Goal: Task Accomplishment & Management: Complete application form

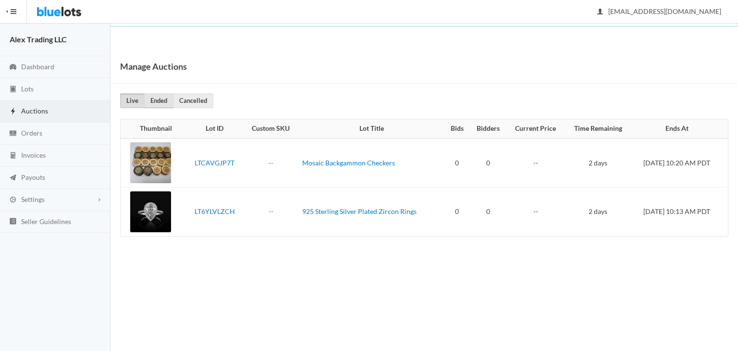
click at [165, 95] on link "Ended" at bounding box center [158, 100] width 29 height 15
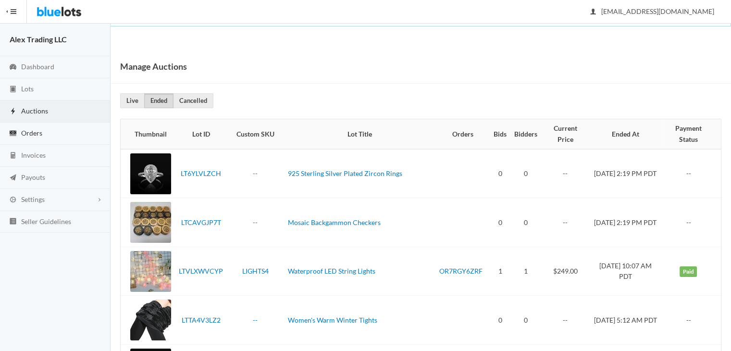
click at [63, 127] on link "Orders" at bounding box center [55, 133] width 110 height 22
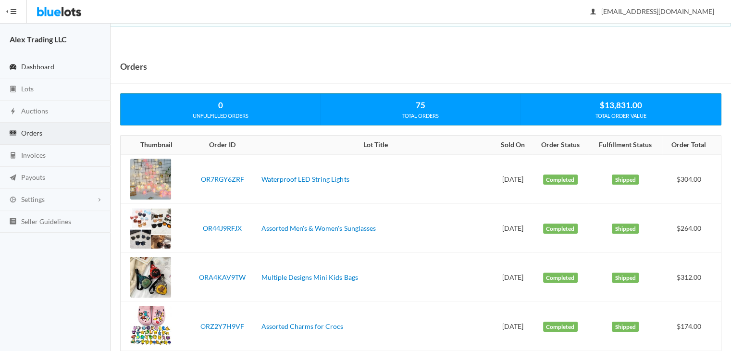
click at [63, 60] on link "Dashboard" at bounding box center [55, 67] width 110 height 22
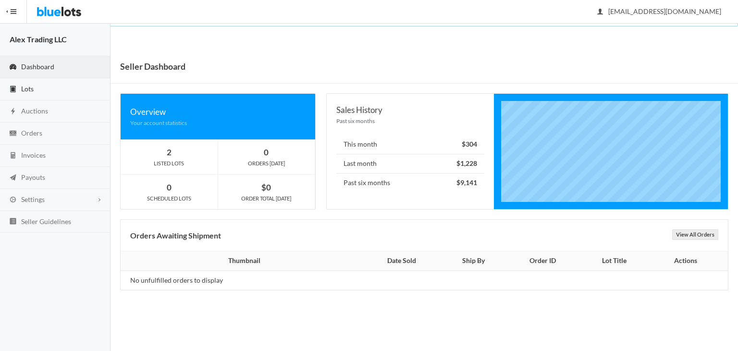
click at [61, 93] on link "Lots" at bounding box center [55, 89] width 110 height 22
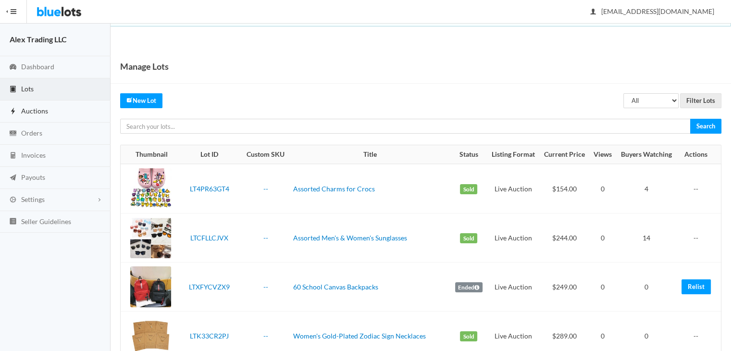
click at [63, 110] on link "Auctions" at bounding box center [55, 111] width 110 height 22
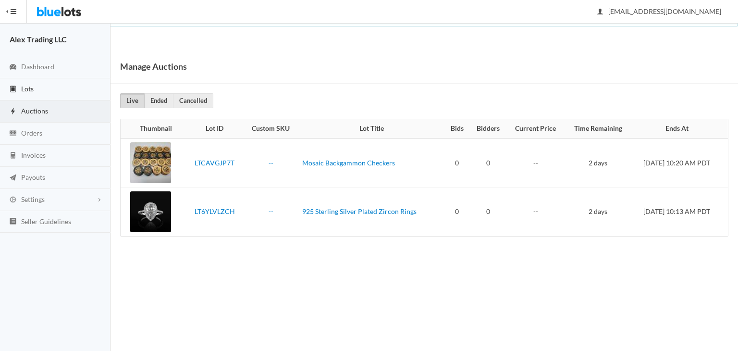
click at [77, 89] on link "Lots" at bounding box center [55, 89] width 110 height 22
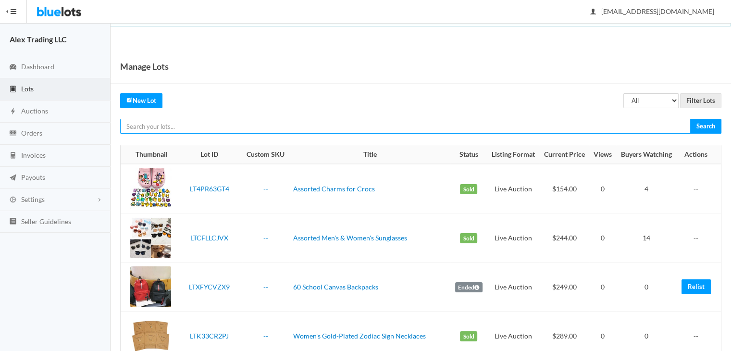
click at [340, 124] on input "text" at bounding box center [405, 126] width 570 height 15
type input "charms"
click at [690, 119] on input "Search" at bounding box center [705, 126] width 31 height 15
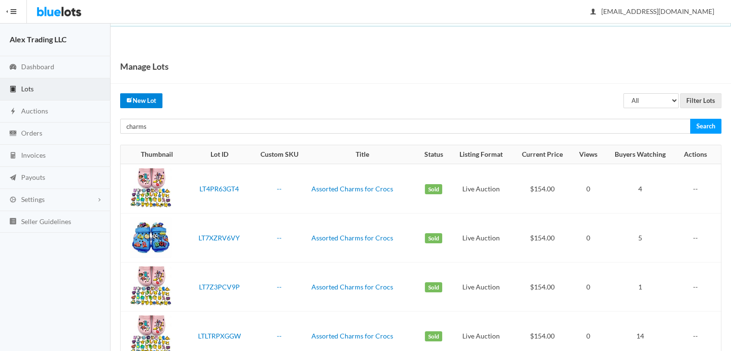
click at [150, 104] on link "New Lot" at bounding box center [141, 100] width 42 height 15
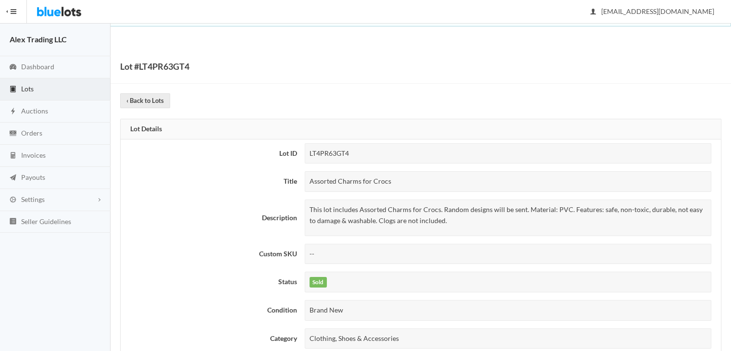
drag, startPoint x: 402, startPoint y: 181, endPoint x: 297, endPoint y: 171, distance: 105.2
click at [297, 171] on tr "Title Assorted Charms for Crocs" at bounding box center [421, 181] width 600 height 28
copy tr "Assorted Charms for Crocs"
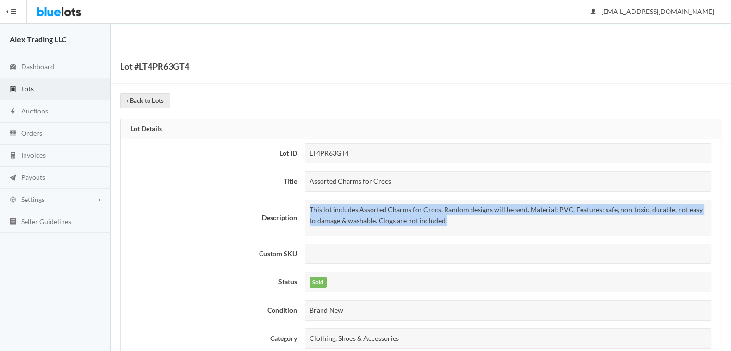
drag, startPoint x: 451, startPoint y: 221, endPoint x: 301, endPoint y: 210, distance: 149.8
click at [301, 210] on td "This lot includes Assorted Charms for Crocs. Random designs will be sent. Mater…" at bounding box center [511, 218] width 420 height 44
copy p "This lot includes Assorted Charms for Crocs. Random designs will be sent. Mater…"
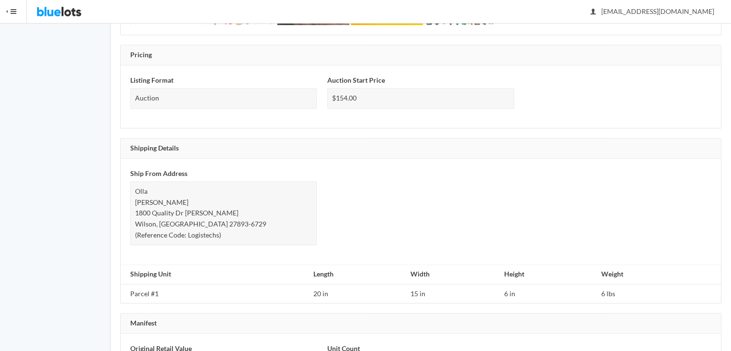
scroll to position [594, 0]
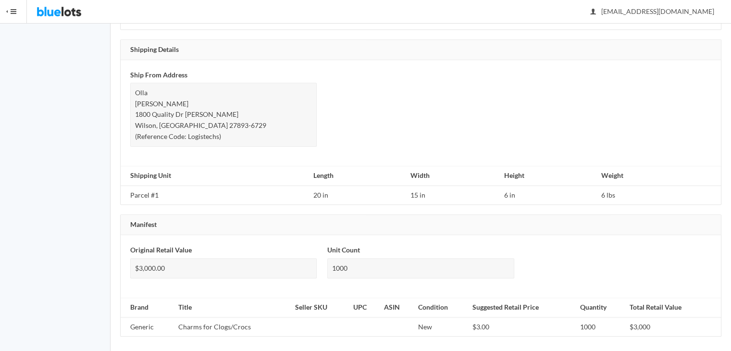
click at [140, 320] on td "Generic" at bounding box center [148, 326] width 54 height 19
copy td "Generic"
drag, startPoint x: 260, startPoint y: 326, endPoint x: 180, endPoint y: 325, distance: 79.8
click at [180, 325] on td "Charms for Clogs/Crocs" at bounding box center [232, 326] width 117 height 19
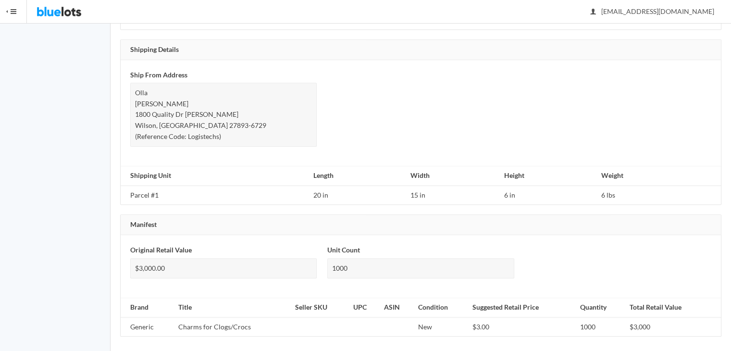
click at [177, 318] on td "Charms for Clogs/Crocs" at bounding box center [232, 326] width 117 height 19
drag, startPoint x: 178, startPoint y: 321, endPoint x: 246, endPoint y: 317, distance: 68.3
click at [246, 317] on td "Charms for Clogs/Crocs" at bounding box center [232, 326] width 117 height 19
copy td "Charms for Clogs/Croc"
click at [418, 319] on td "New" at bounding box center [441, 326] width 54 height 19
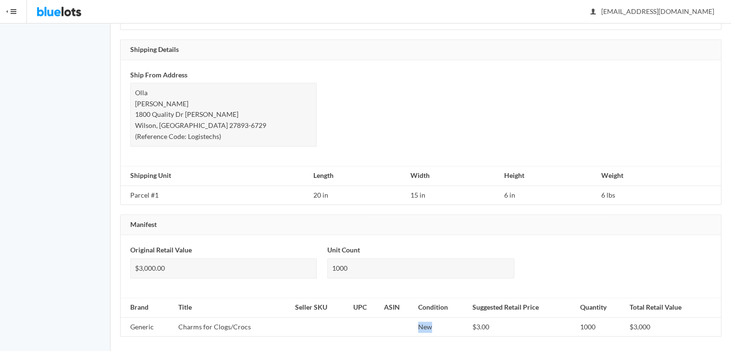
click at [418, 319] on td "New" at bounding box center [441, 326] width 54 height 19
copy td "New"
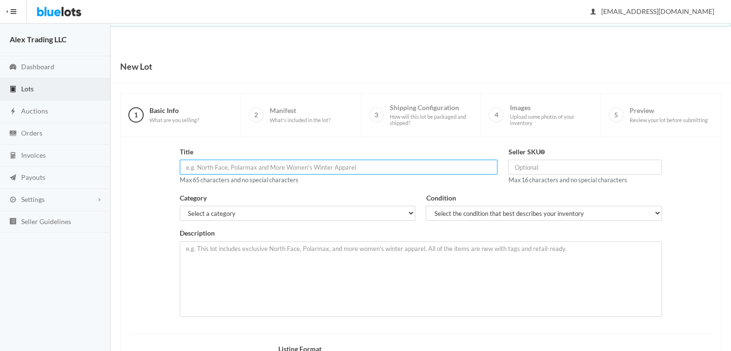
click at [234, 168] on input "text" at bounding box center [339, 166] width 318 height 15
paste input "Assorted Charms for Crocs"
drag, startPoint x: 196, startPoint y: 166, endPoint x: 99, endPoint y: 134, distance: 102.1
click at [99, 134] on body "Bluelots is for sale. If you are interested in purchasing the business, please …" at bounding box center [365, 217] width 731 height 434
type input "Assorted Charms for Crocs"
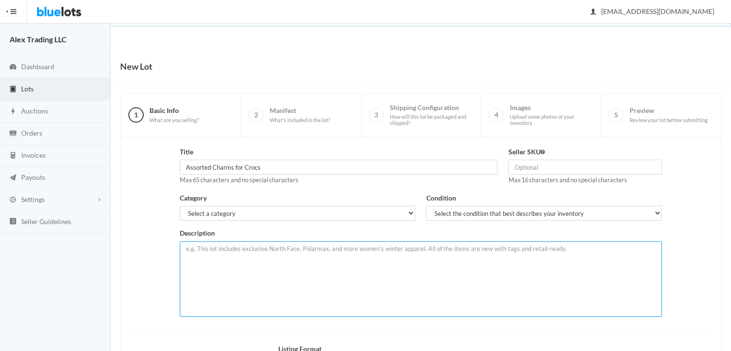
paste textarea "This lot includes Assorted Charms for Crocs. Random designs will be sent. Mater…"
click at [265, 258] on textarea "This lot includes Assorted Charms for Crocs. Random designs will be sent. Mater…" at bounding box center [421, 278] width 482 height 75
type textarea "This lot includes Assorted Charms for Crocs. Random designs will be sent. Mater…"
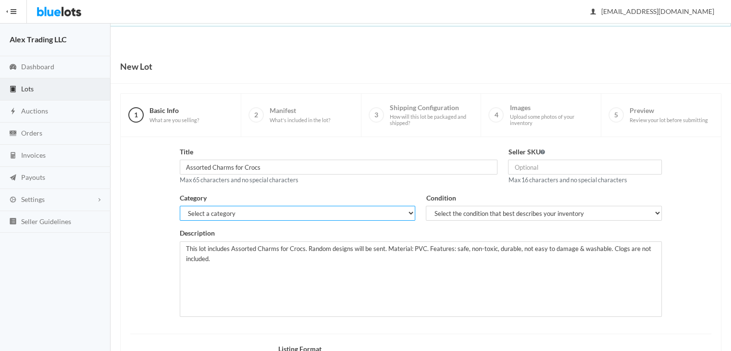
click at [281, 211] on select "Select a category Electronics Clothing, Shoes & Accessories Appliances Home & G…" at bounding box center [298, 213] width 236 height 15
select select "2"
click at [180, 206] on select "Select a category Electronics Clothing, Shoes & Accessories Appliances Home & G…" at bounding box center [298, 213] width 236 height 15
drag, startPoint x: 511, startPoint y: 211, endPoint x: 510, endPoint y: 240, distance: 29.3
click at [510, 240] on div "Title Assorted Charms for Crocs Max 65 characters and no special characters Sel…" at bounding box center [420, 235] width 493 height 177
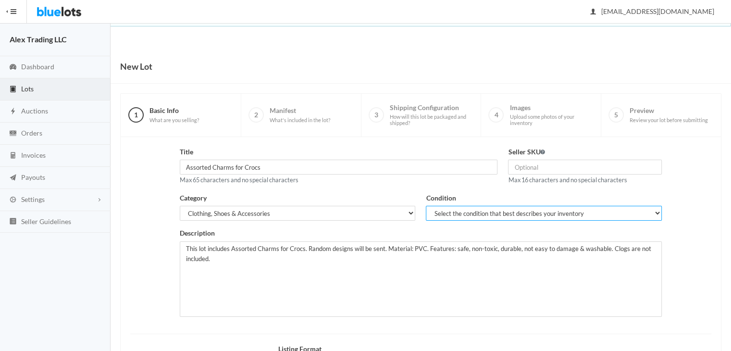
select select "1"
click at [426, 206] on select "Select the condition that best describes your inventory Brand New Shelf Pulls C…" at bounding box center [544, 213] width 236 height 15
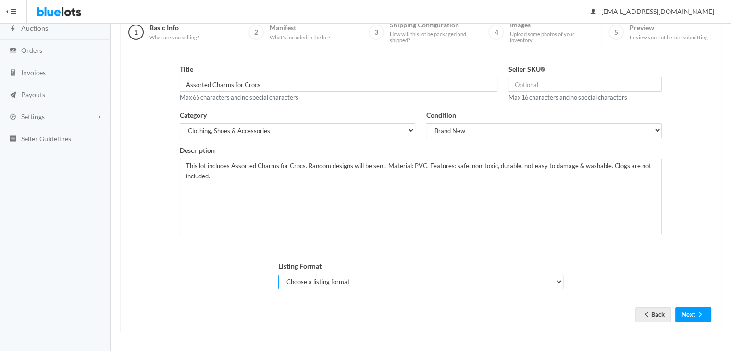
click at [387, 283] on select "Choose a listing format Auction Buy Now" at bounding box center [420, 281] width 285 height 15
select select "true"
click at [278, 274] on select "Choose a listing format Auction Buy Now" at bounding box center [420, 281] width 285 height 15
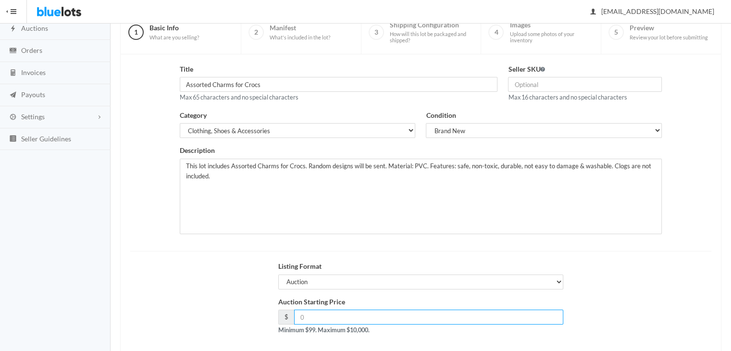
click at [379, 310] on input "number" at bounding box center [428, 316] width 269 height 15
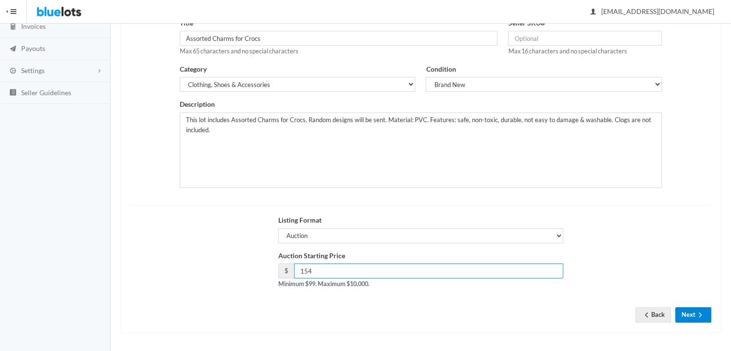
type input "154"
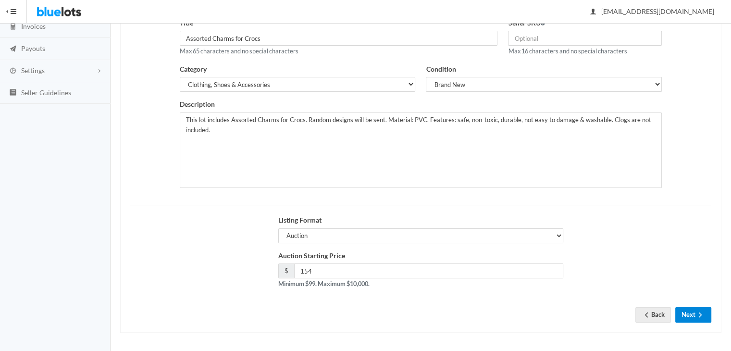
click at [684, 315] on button "Next" at bounding box center [693, 314] width 36 height 15
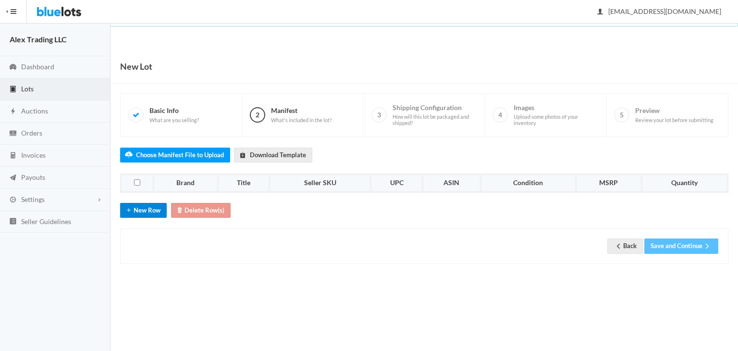
click at [144, 212] on button "New Row" at bounding box center [143, 210] width 47 height 15
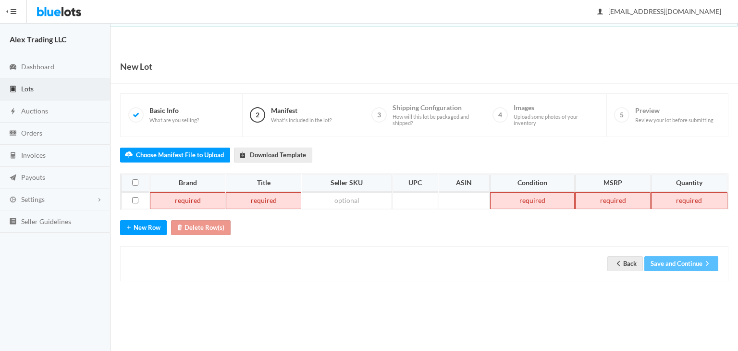
click at [194, 198] on td at bounding box center [187, 200] width 75 height 17
paste td
click at [252, 201] on td at bounding box center [259, 200] width 76 height 17
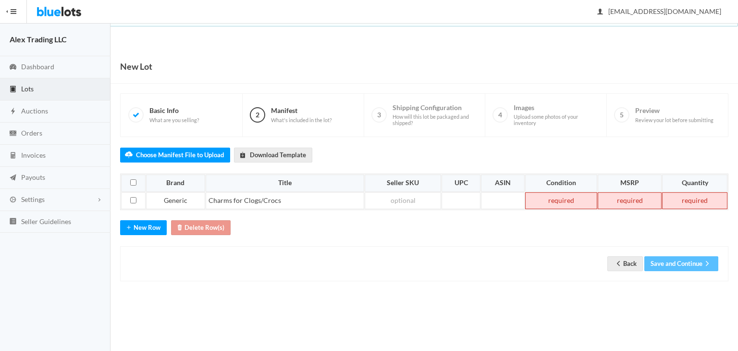
click at [539, 207] on td at bounding box center [561, 200] width 72 height 17
paste td
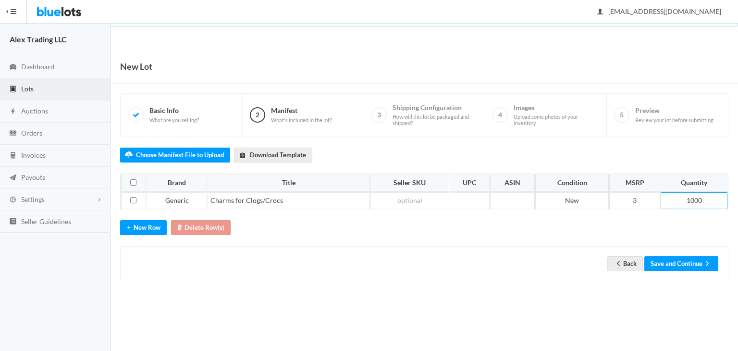
click at [491, 249] on div "Back Save and Continue" at bounding box center [424, 263] width 608 height 35
click at [663, 261] on button "Save and Continue" at bounding box center [681, 263] width 74 height 15
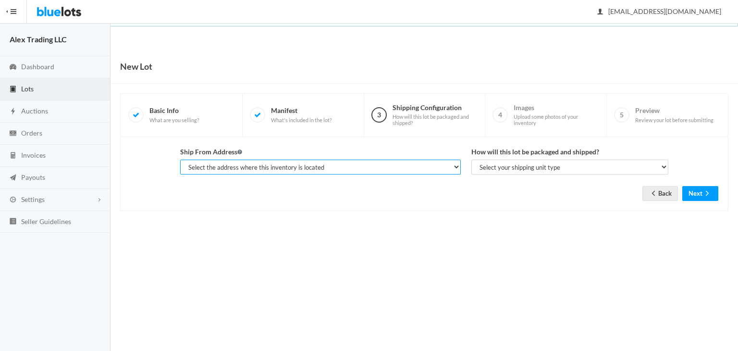
click at [384, 162] on select "Select the address where this inventory is located [PERSON_NAME], [STREET_ADDRE…" at bounding box center [320, 166] width 281 height 15
select select "23342"
click at [180, 159] on select "Select the address where this inventory is located [PERSON_NAME], [STREET_ADDRE…" at bounding box center [320, 166] width 281 height 15
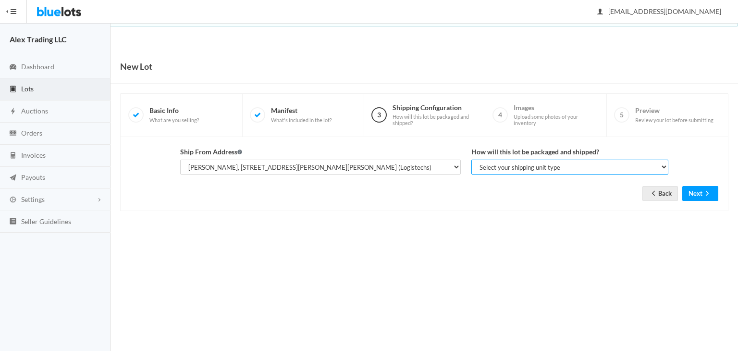
click at [491, 169] on select "Select your shipping unit type Parcel Pallet Truckload" at bounding box center [569, 166] width 197 height 15
select select "parcel"
click at [471, 159] on select "Select your shipping unit type Parcel Pallet Truckload" at bounding box center [569, 166] width 197 height 15
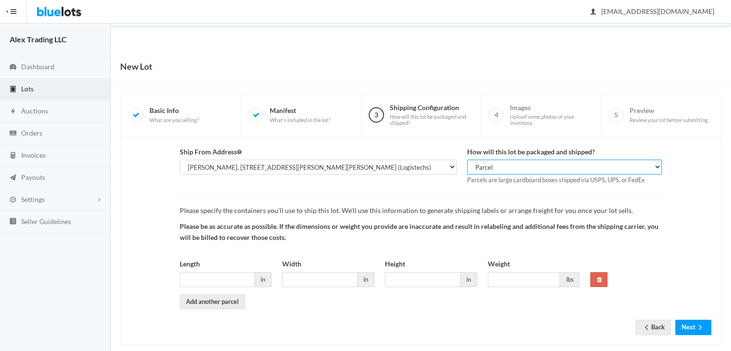
scroll to position [13, 0]
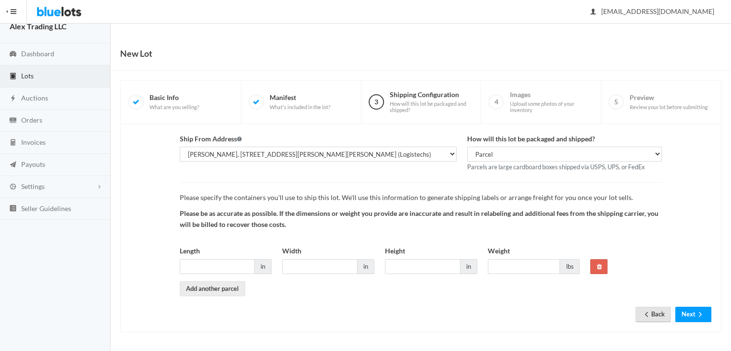
click at [657, 316] on link "Back" at bounding box center [653, 313] width 36 height 15
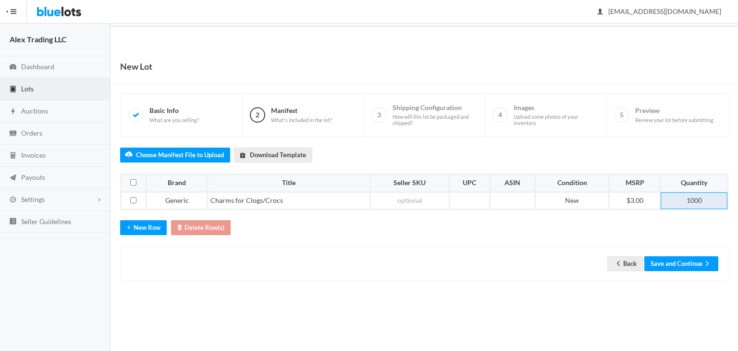
click at [681, 204] on td "1000" at bounding box center [693, 200] width 67 height 17
click at [632, 260] on link "Back" at bounding box center [625, 263] width 36 height 15
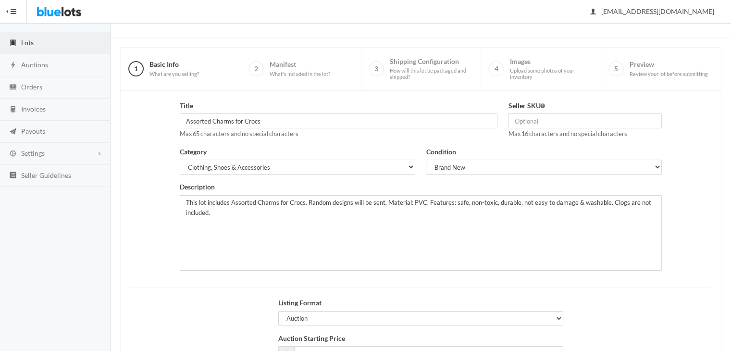
scroll to position [124, 0]
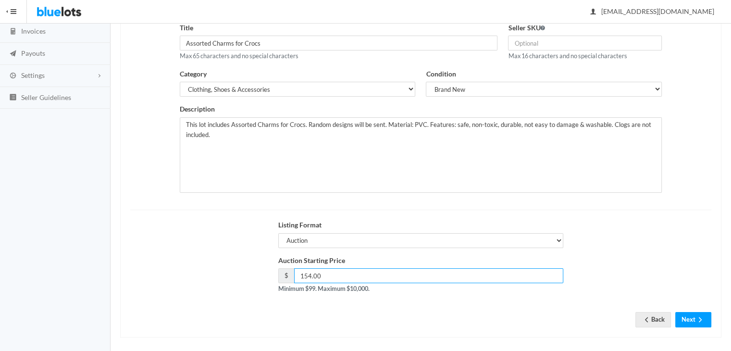
click at [390, 271] on input "154.00" at bounding box center [428, 275] width 269 height 15
click at [306, 273] on input "154.00" at bounding box center [428, 275] width 269 height 15
type input "144.00"
click at [696, 313] on button "Next" at bounding box center [693, 319] width 36 height 15
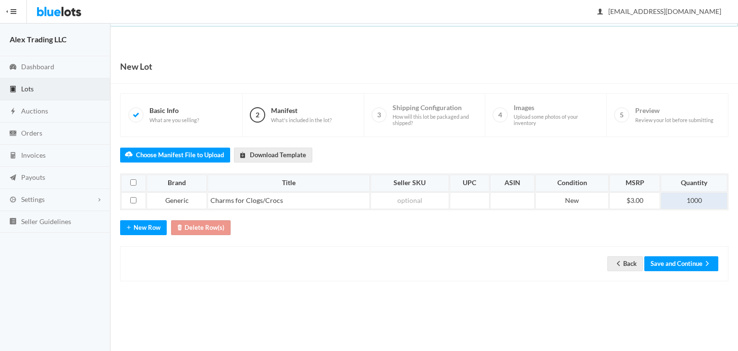
click at [678, 201] on td "1000" at bounding box center [693, 200] width 67 height 17
click at [674, 266] on button "Save and Continue" at bounding box center [681, 263] width 74 height 15
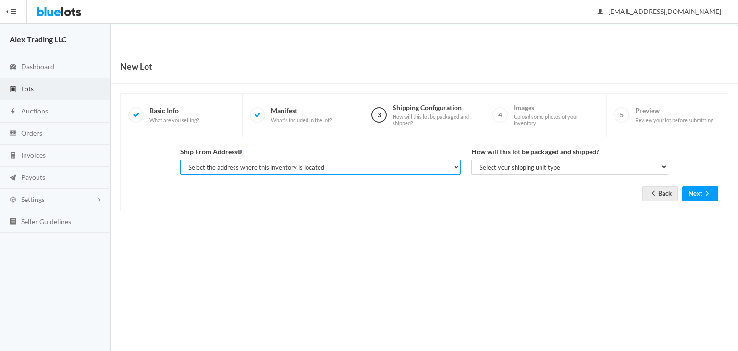
click at [440, 170] on select "Select the address where this inventory is located Gregory, 13249 LANKFORD HWY,…" at bounding box center [320, 166] width 281 height 15
select select "23342"
click at [180, 159] on select "Select the address where this inventory is located Gregory, 13249 LANKFORD HWY,…" at bounding box center [320, 166] width 281 height 15
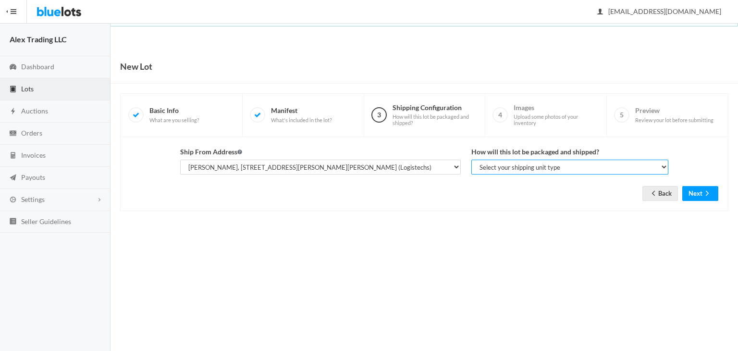
drag, startPoint x: 503, startPoint y: 169, endPoint x: 506, endPoint y: 194, distance: 25.1
click at [506, 194] on div "Ship From Address Select the address where this inventory is located Gregory, 1…" at bounding box center [424, 174] width 588 height 54
select select "parcel"
click at [471, 159] on select "Select your shipping unit type Parcel Pallet Truckload" at bounding box center [569, 166] width 197 height 15
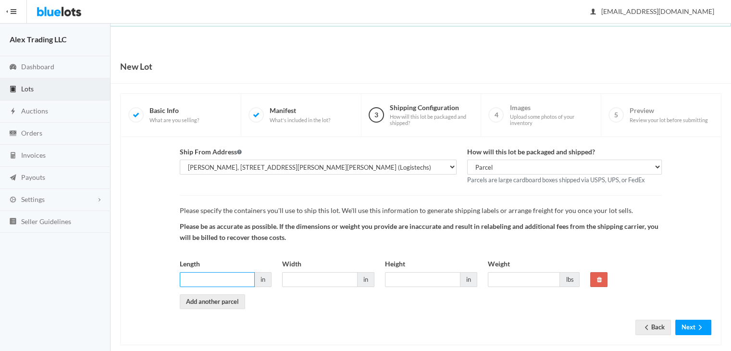
click at [222, 272] on input "Length" at bounding box center [217, 279] width 75 height 15
type input "18"
type input "14"
type input "6"
type input "5"
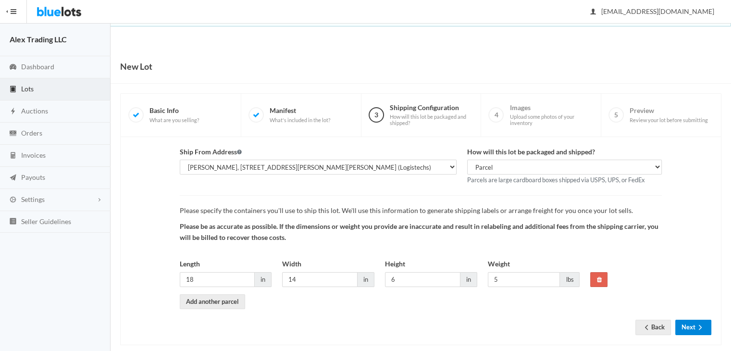
click at [690, 319] on button "Next" at bounding box center [693, 326] width 36 height 15
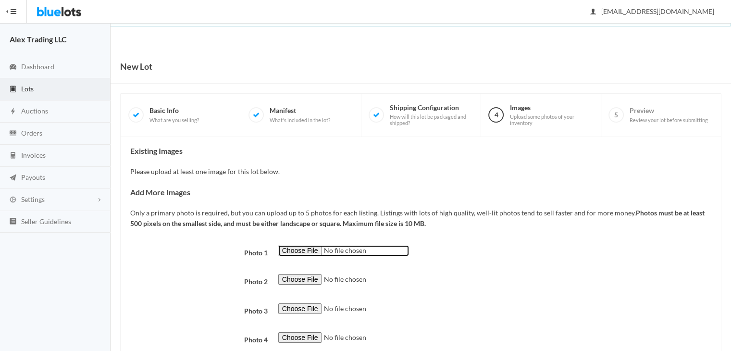
click at [308, 250] on input "file" at bounding box center [343, 250] width 131 height 11
type input "C:\fakepath\24aae1c20284b56a_0-large.jpg"
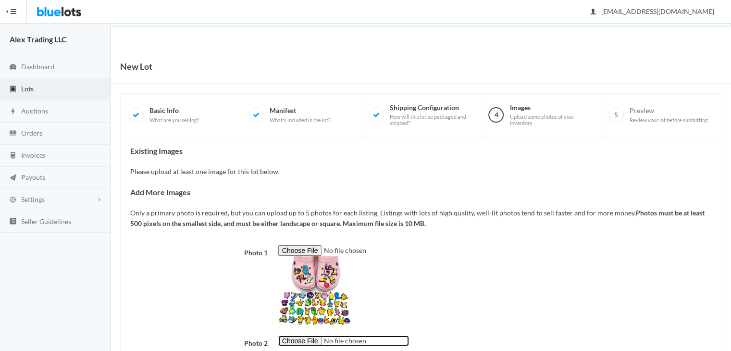
click at [309, 342] on input "file" at bounding box center [343, 340] width 131 height 11
type input "C:\fakepath\ac743583985f0bc2_0-large.jpeg"
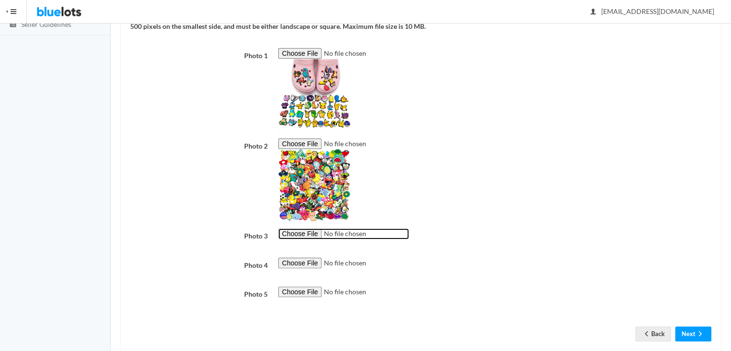
click at [307, 233] on input "file" at bounding box center [343, 233] width 131 height 11
type input "C:\fakepath\b68817f2d4abf92e453bea9bd53b30ef.png"
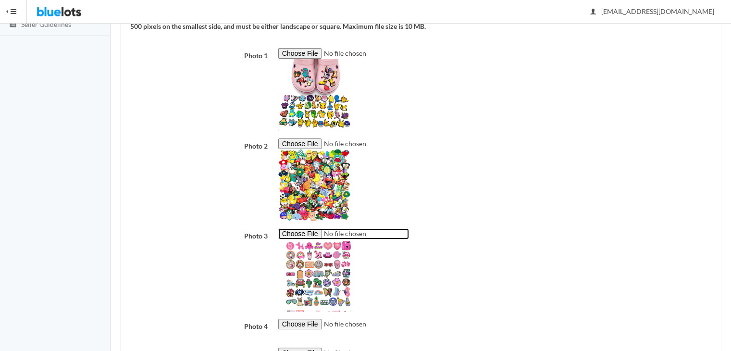
scroll to position [270, 0]
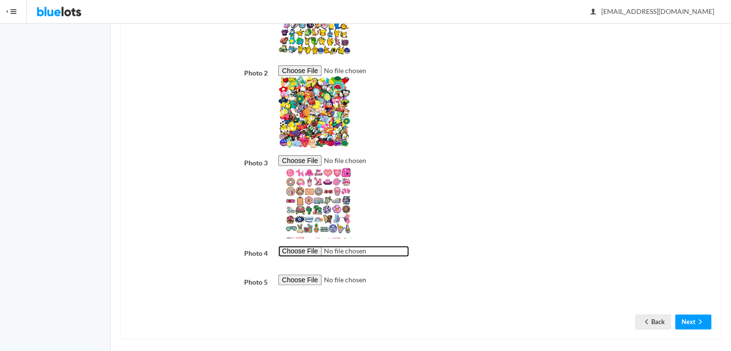
click at [307, 252] on input "file" at bounding box center [343, 250] width 131 height 11
type input "C:\fakepath\8ceb6e4155c3bb46615e898e97a90810.png"
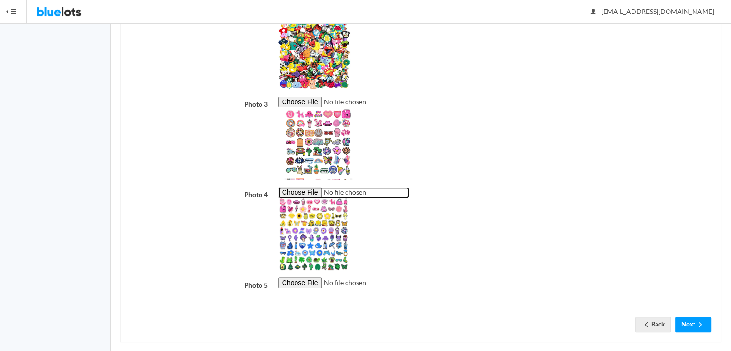
scroll to position [339, 0]
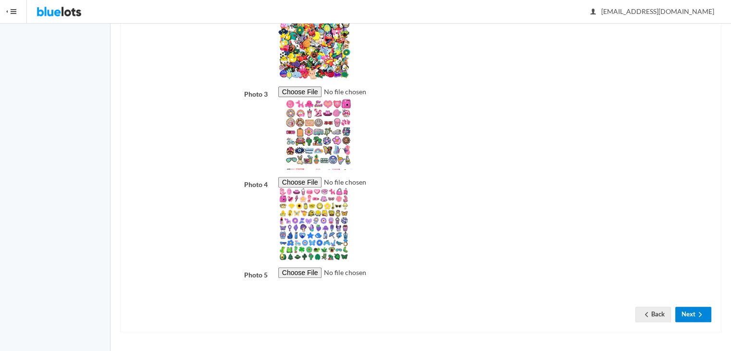
click at [692, 318] on button "Next" at bounding box center [693, 313] width 36 height 15
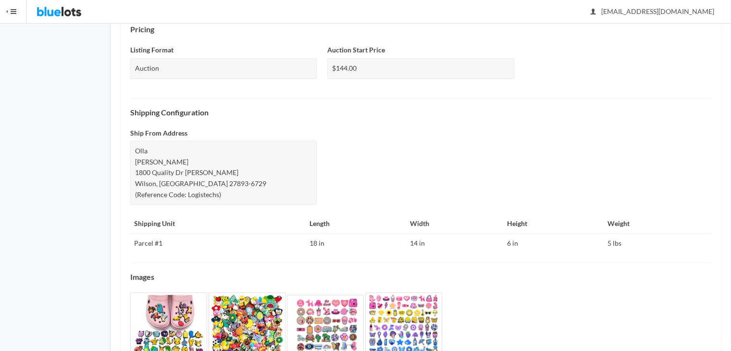
scroll to position [367, 0]
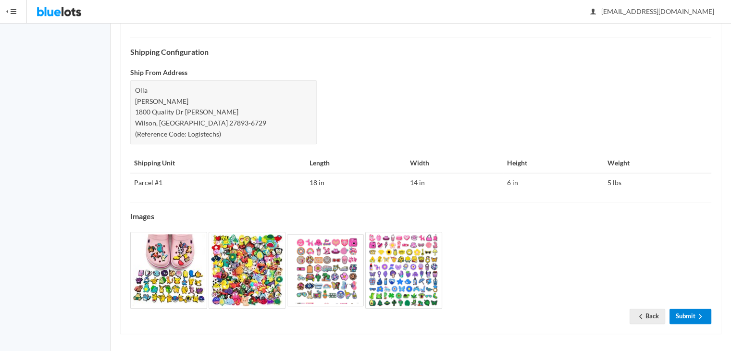
click at [692, 318] on link "Submit" at bounding box center [690, 315] width 42 height 15
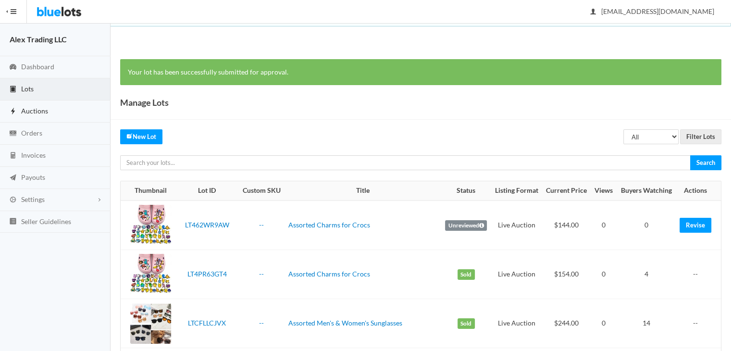
click at [47, 107] on span "Auctions" at bounding box center [34, 111] width 27 height 8
